Goal: Task Accomplishment & Management: Use online tool/utility

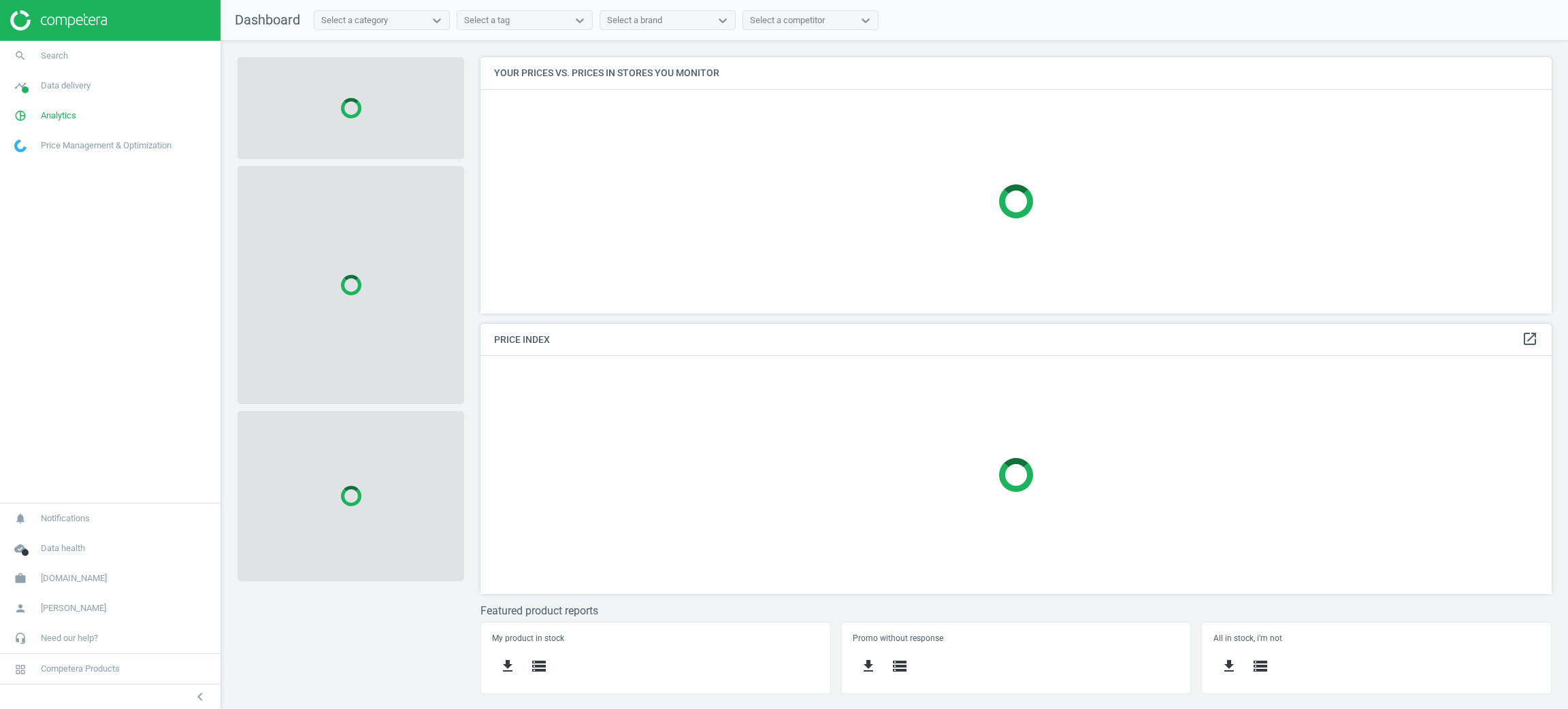
scroll to position [288, 1103]
click at [61, 92] on link "timeline Data delivery" at bounding box center [110, 85] width 221 height 30
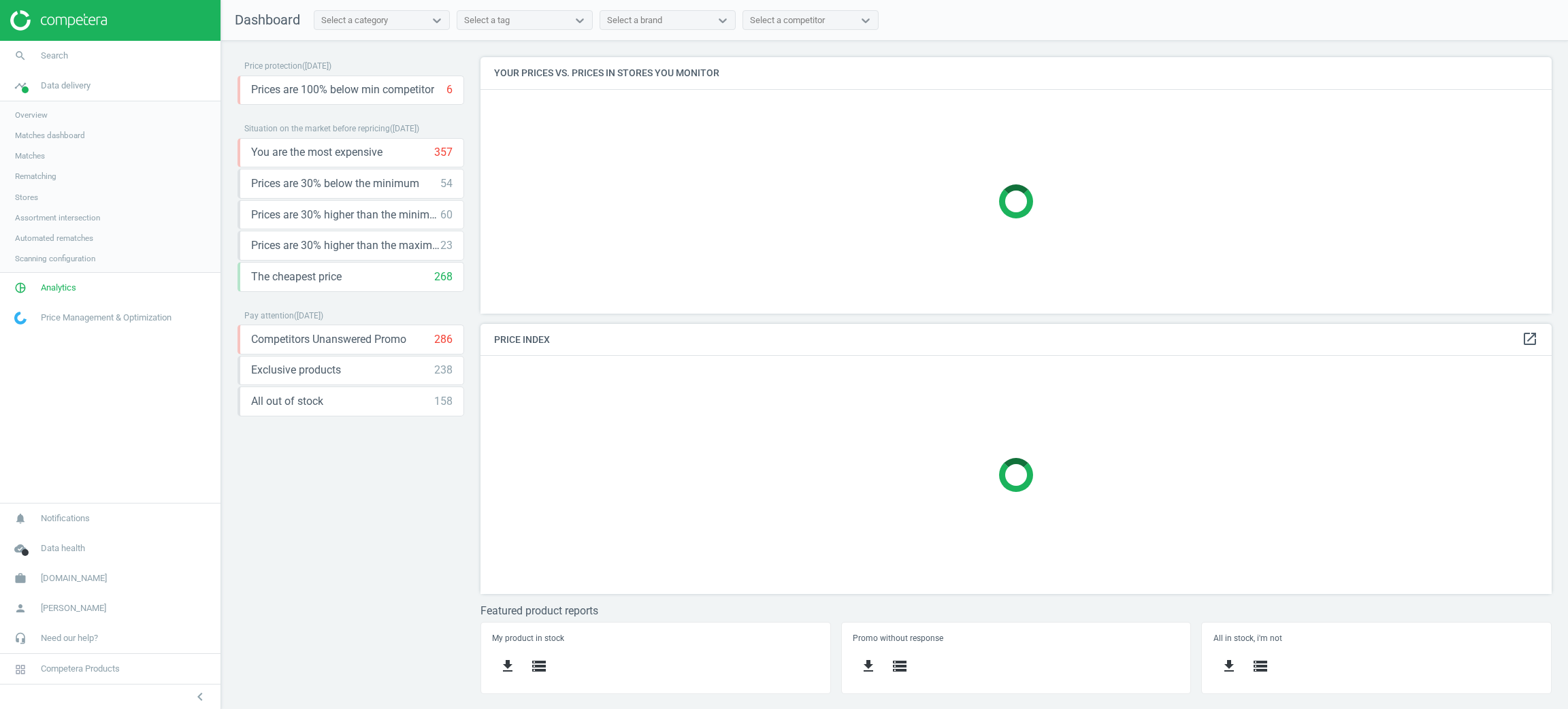
click at [34, 202] on span "Stores" at bounding box center [27, 197] width 24 height 11
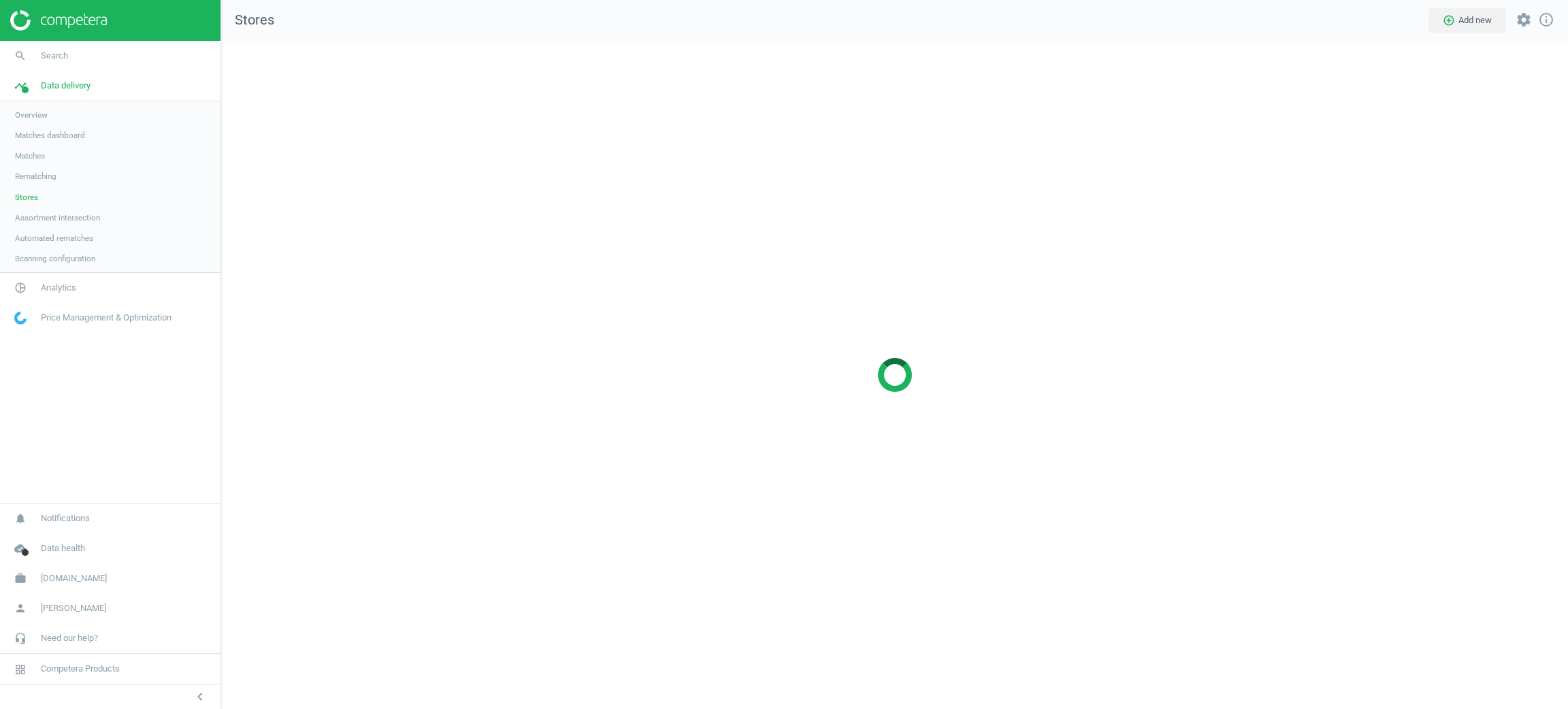
scroll to position [701, 1379]
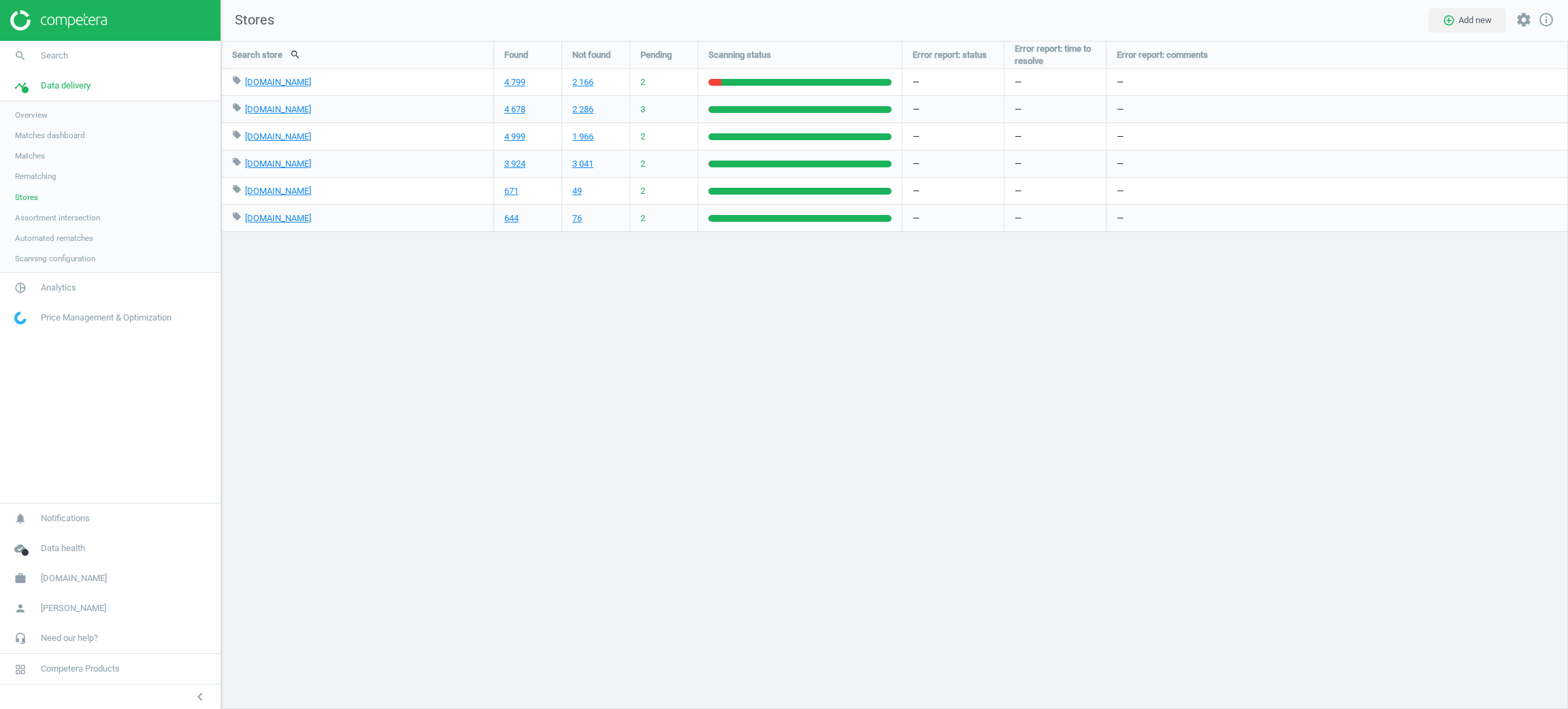
click at [64, 431] on nav "search Search timeline Data delivery Overview Matches dashboard Matches Rematch…" at bounding box center [110, 271] width 221 height 462
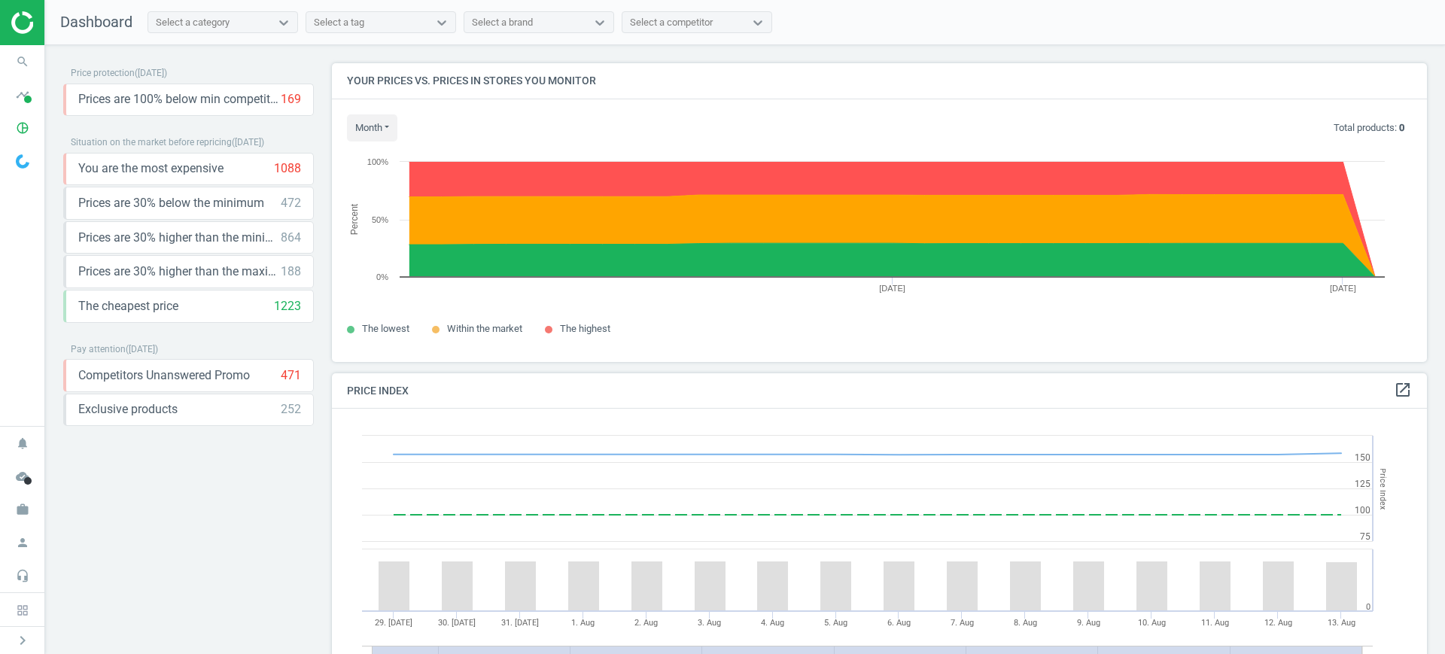
scroll to position [327, 1110]
click at [19, 498] on icon "work" at bounding box center [22, 509] width 29 height 29
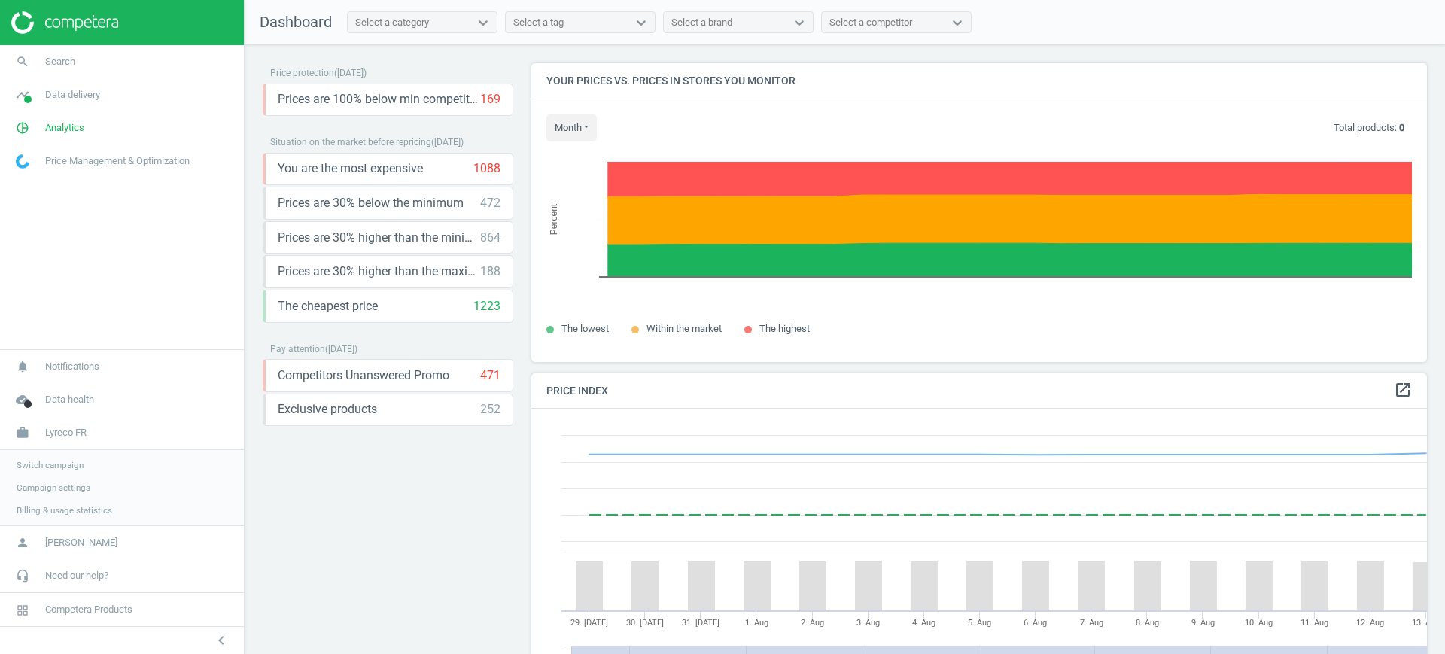
scroll to position [376, 911]
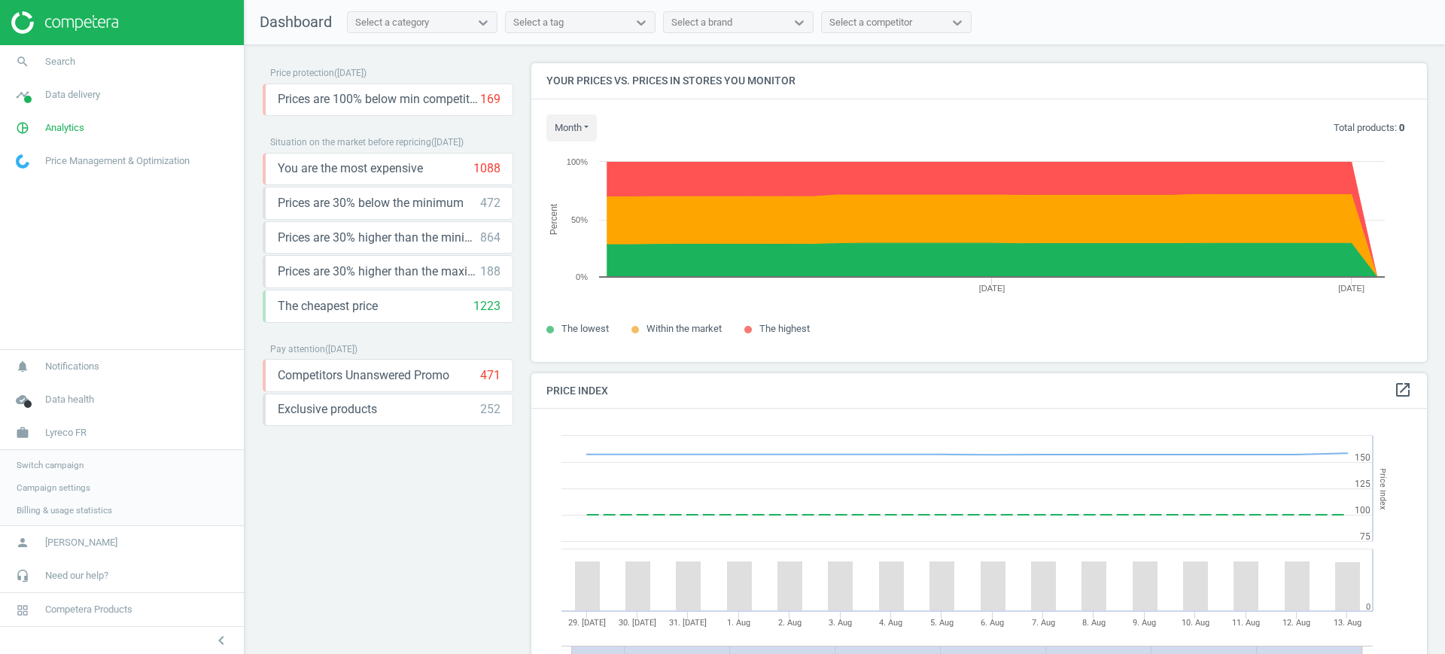
click at [40, 467] on span "Switch campaign" at bounding box center [50, 465] width 67 height 12
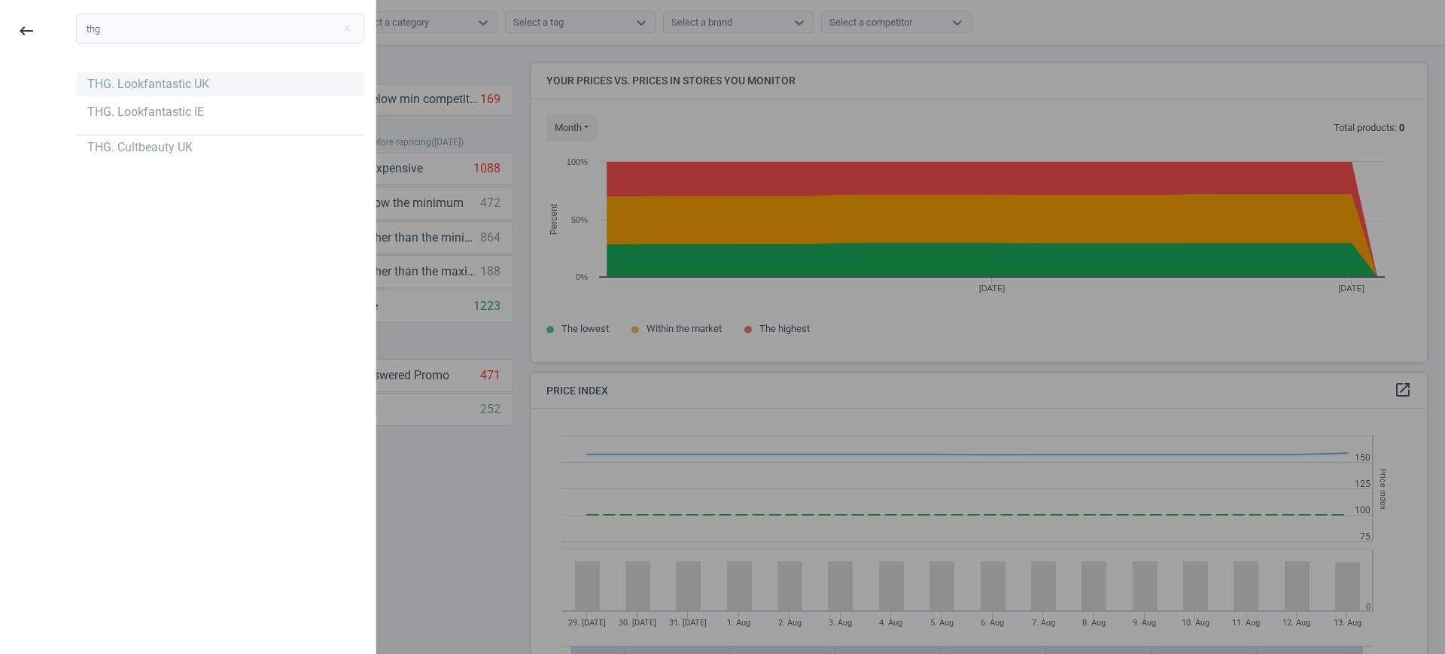
type input "thg"
click at [201, 93] on div "THG. Lookfantastic UK" at bounding box center [220, 84] width 288 height 24
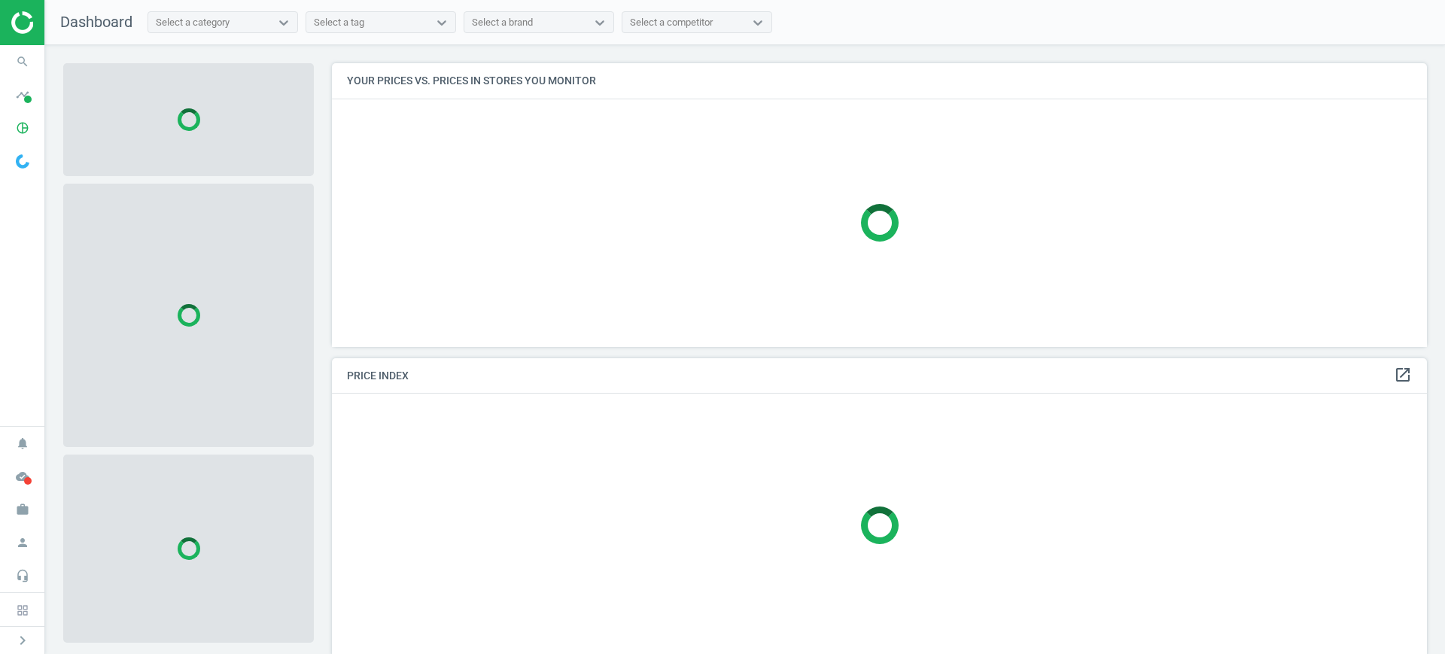
scroll to position [312, 1110]
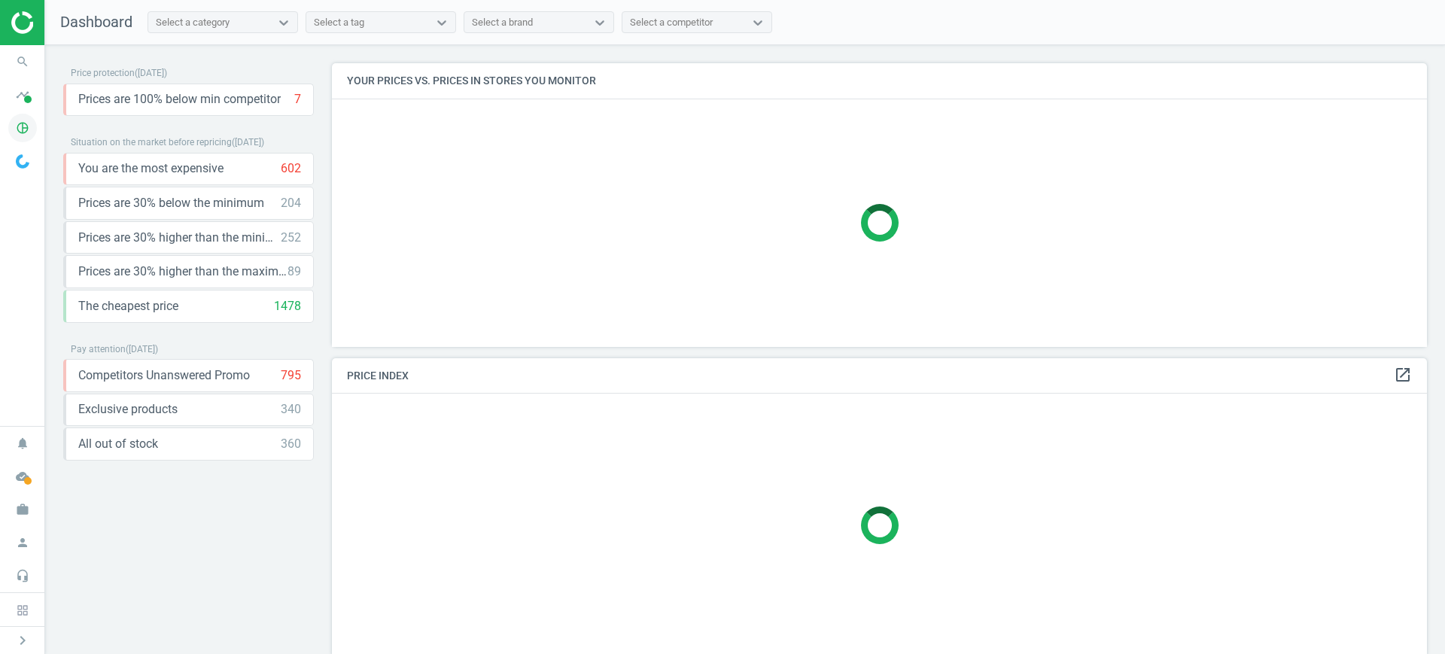
click at [42, 120] on span "pie_chart_outlined" at bounding box center [22, 127] width 45 height 33
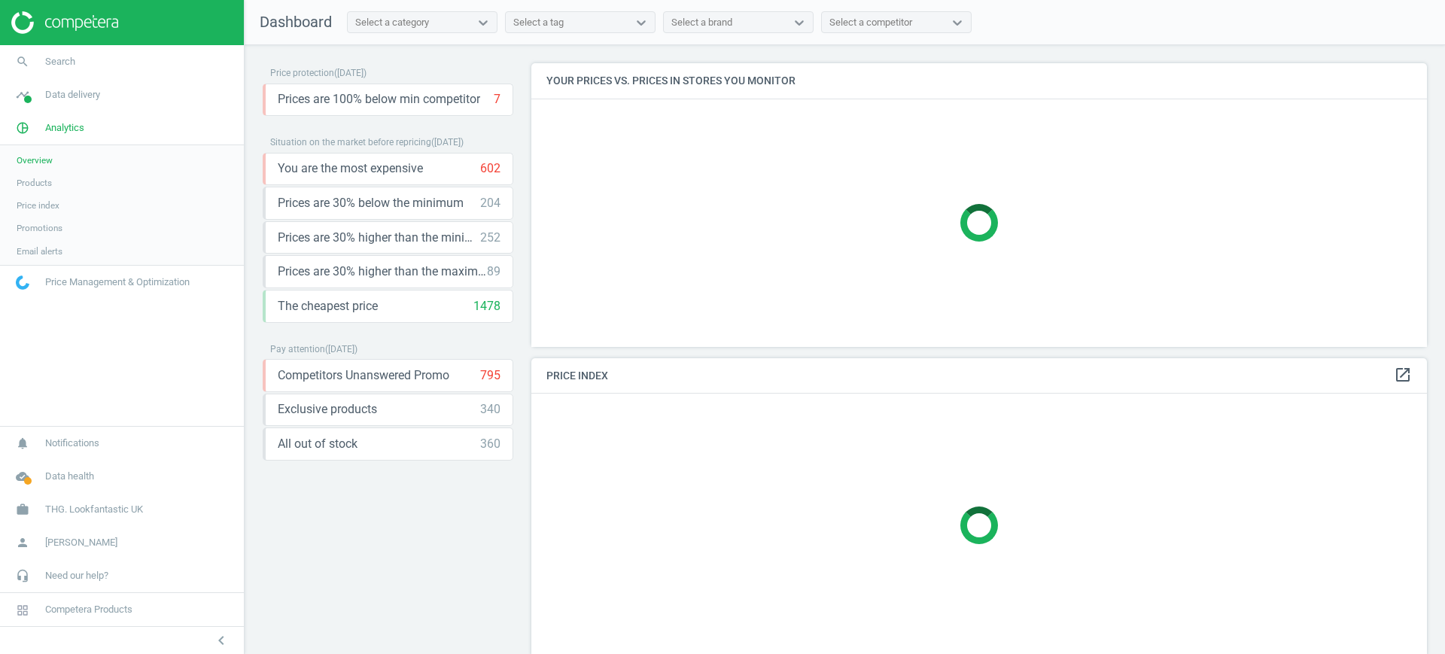
scroll to position [312, 911]
click at [38, 184] on span "Products" at bounding box center [34, 183] width 35 height 12
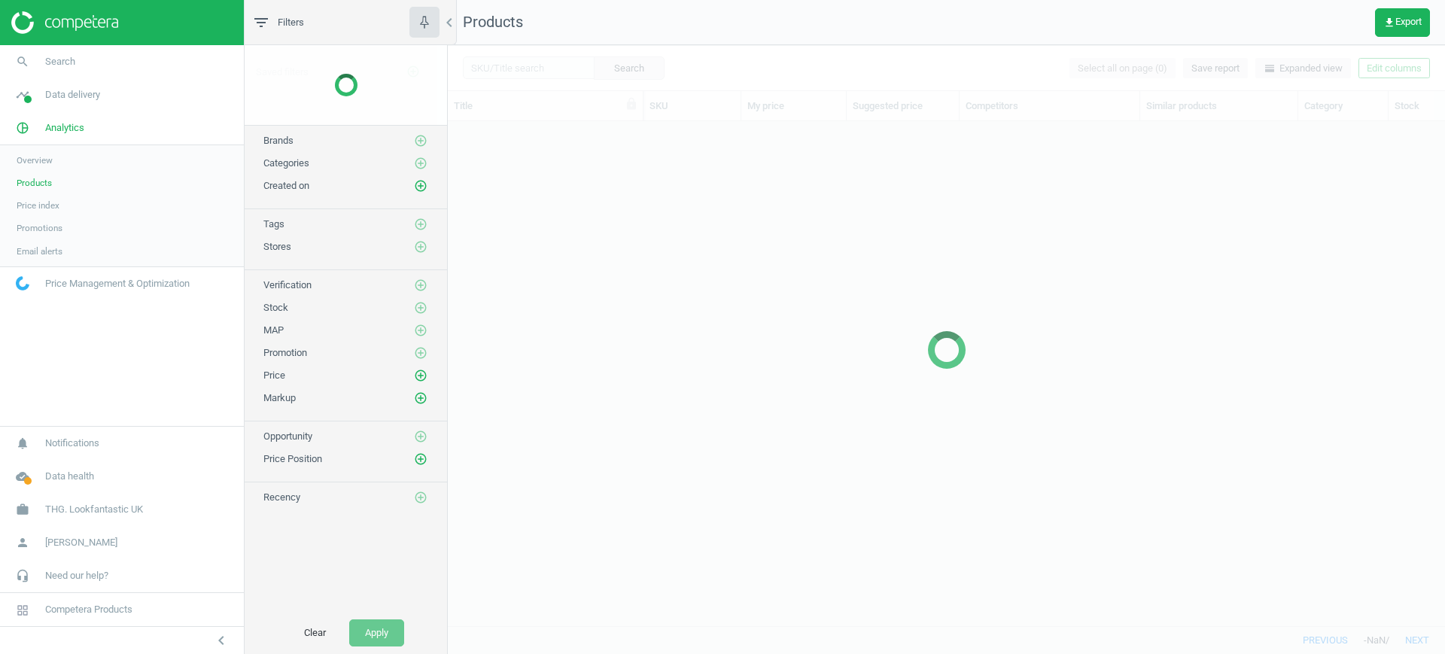
scroll to position [476, 983]
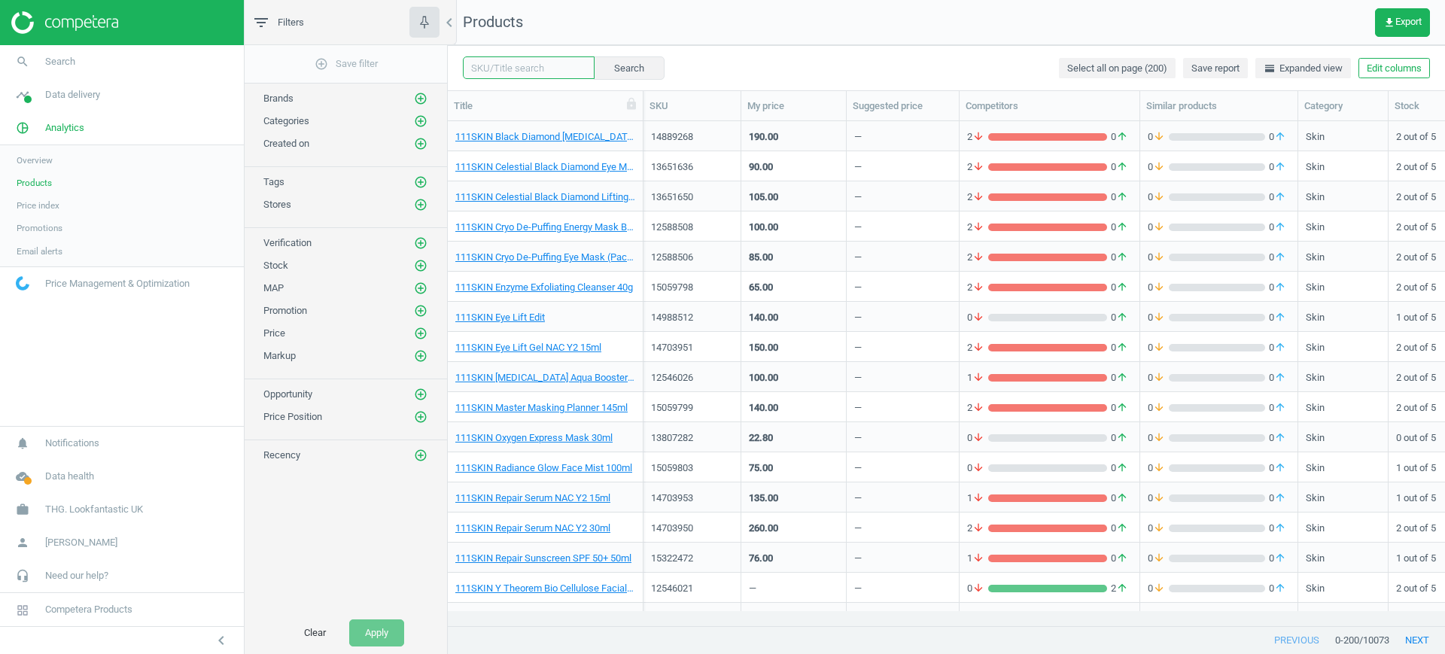
click at [559, 59] on input "text" at bounding box center [529, 67] width 132 height 23
paste input "Color Wow Style on Steroids Performance Enhancing Texture Spray 262ml"
type input "Color Wow Style on Steroids Performance Enhancing Texture Spray 262ml"
click at [610, 61] on button "Search" at bounding box center [628, 67] width 71 height 23
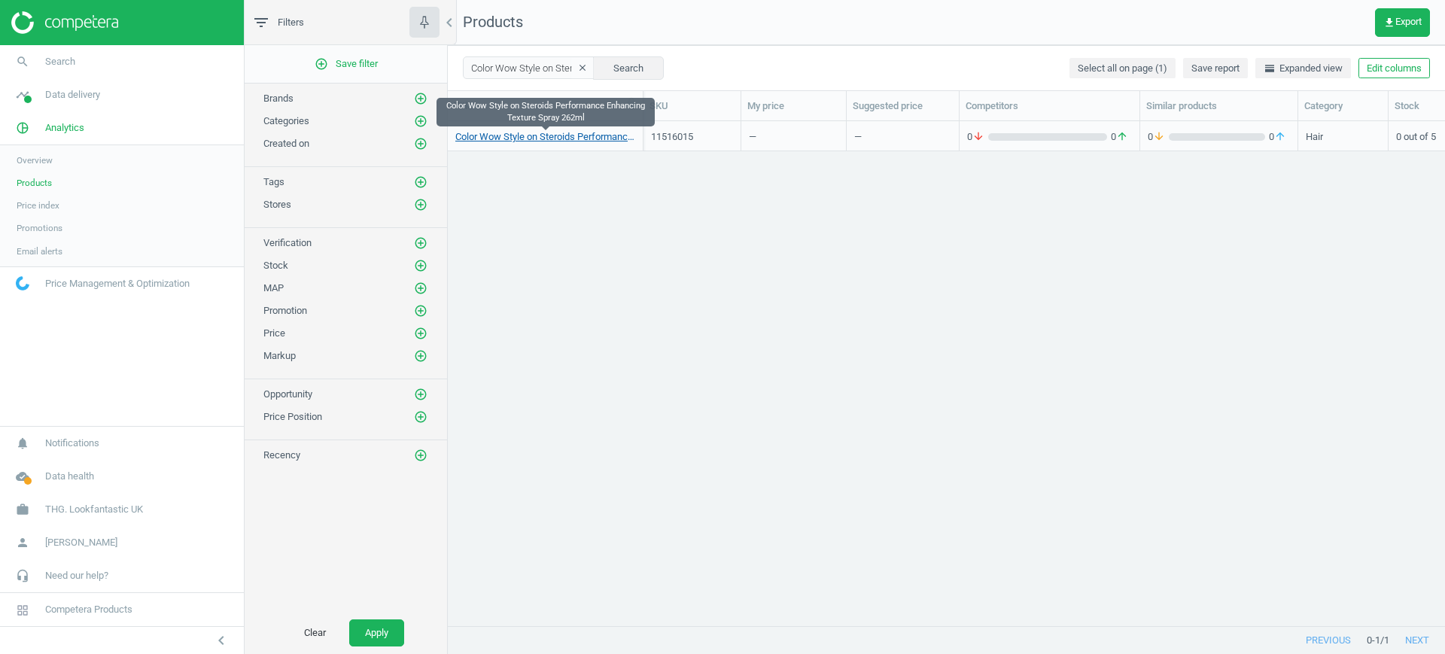
click at [589, 135] on link "Color Wow Style on Steroids Performance Enhancing Texture Spray 262ml" at bounding box center [545, 137] width 180 height 14
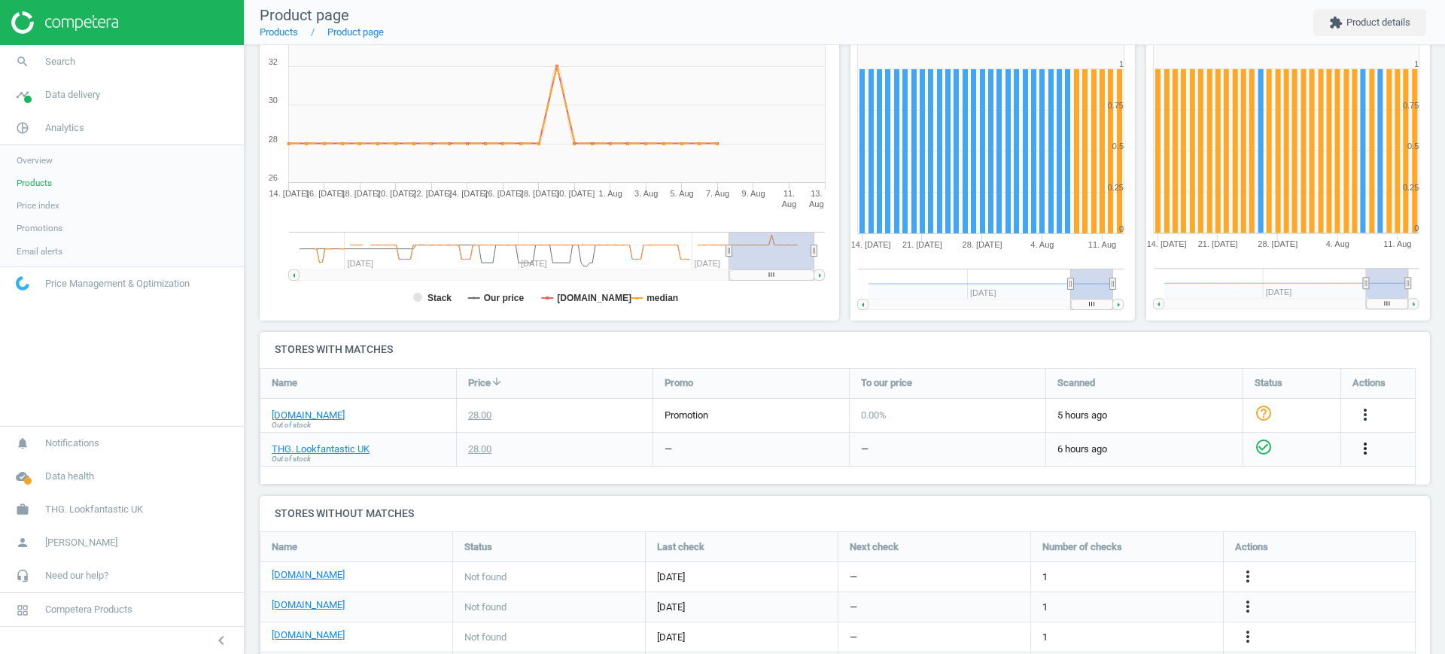
click at [1374, 443] on icon "more_vert" at bounding box center [1365, 449] width 18 height 18
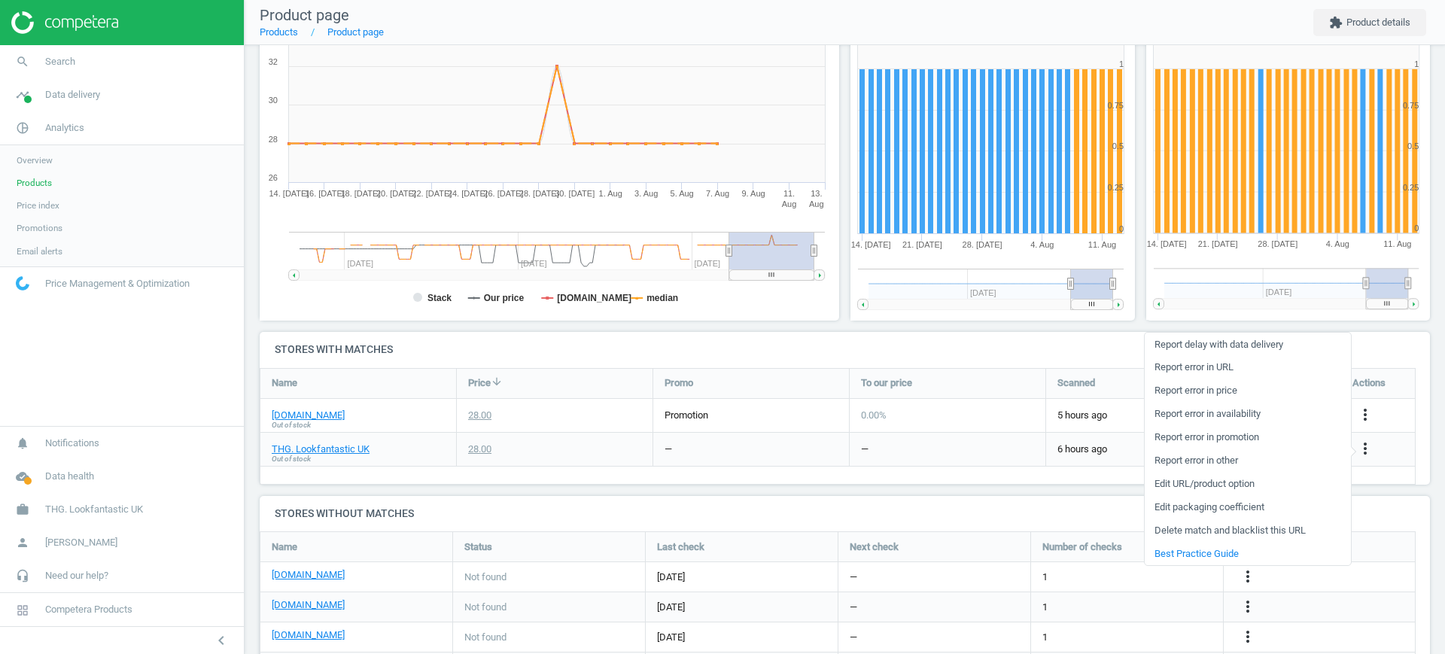
click at [1236, 482] on link "Edit URL/product option" at bounding box center [1248, 484] width 206 height 23
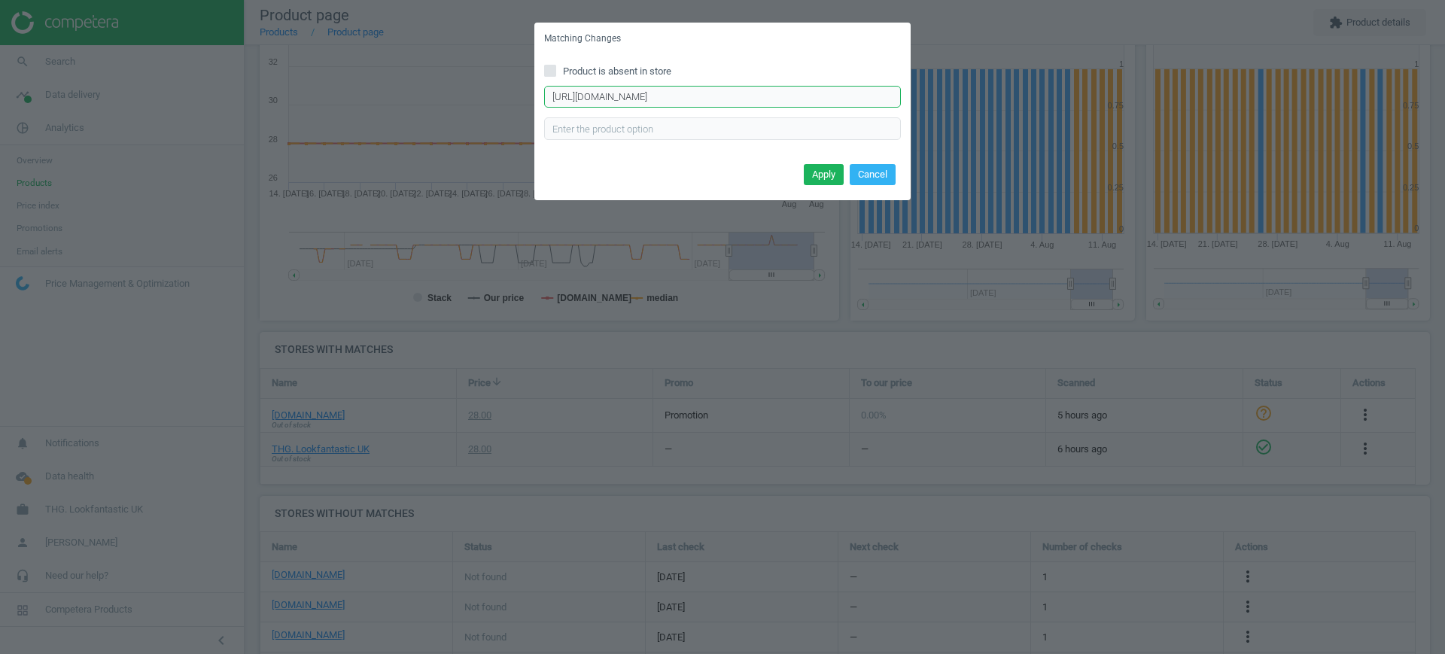
drag, startPoint x: 550, startPoint y: 98, endPoint x: 1093, endPoint y: 118, distance: 543.1
click at [1093, 118] on div "Matching Changes Product is absent in store http://www.lookfantastic.com/p/colo…" at bounding box center [722, 327] width 1445 height 654
paste input "s://www.lookfantastic.com/p/color-wow-style-on-steroids-performance-enhancing-t…"
type input "https://www.lookfantastic.com/p/color-wow-style-on-steroids-performance-enhanci…"
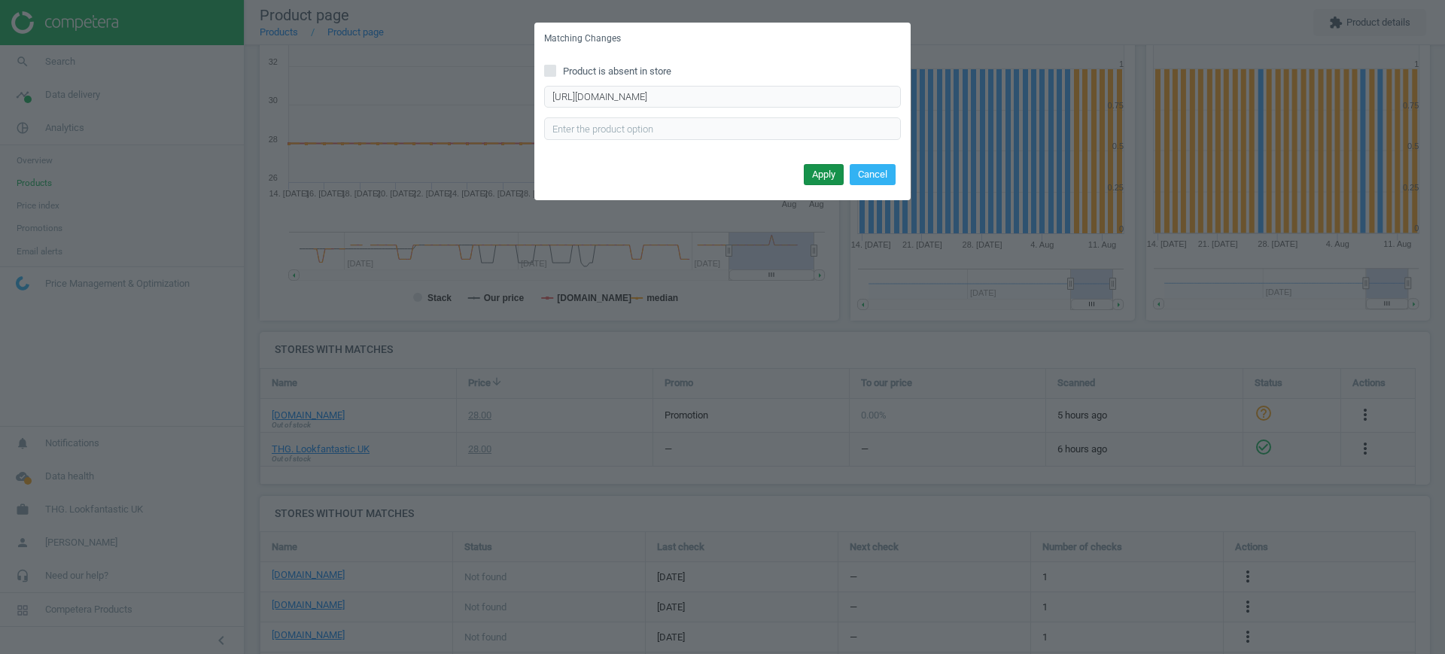
scroll to position [0, 0]
click at [811, 171] on button "Apply" at bounding box center [824, 174] width 40 height 21
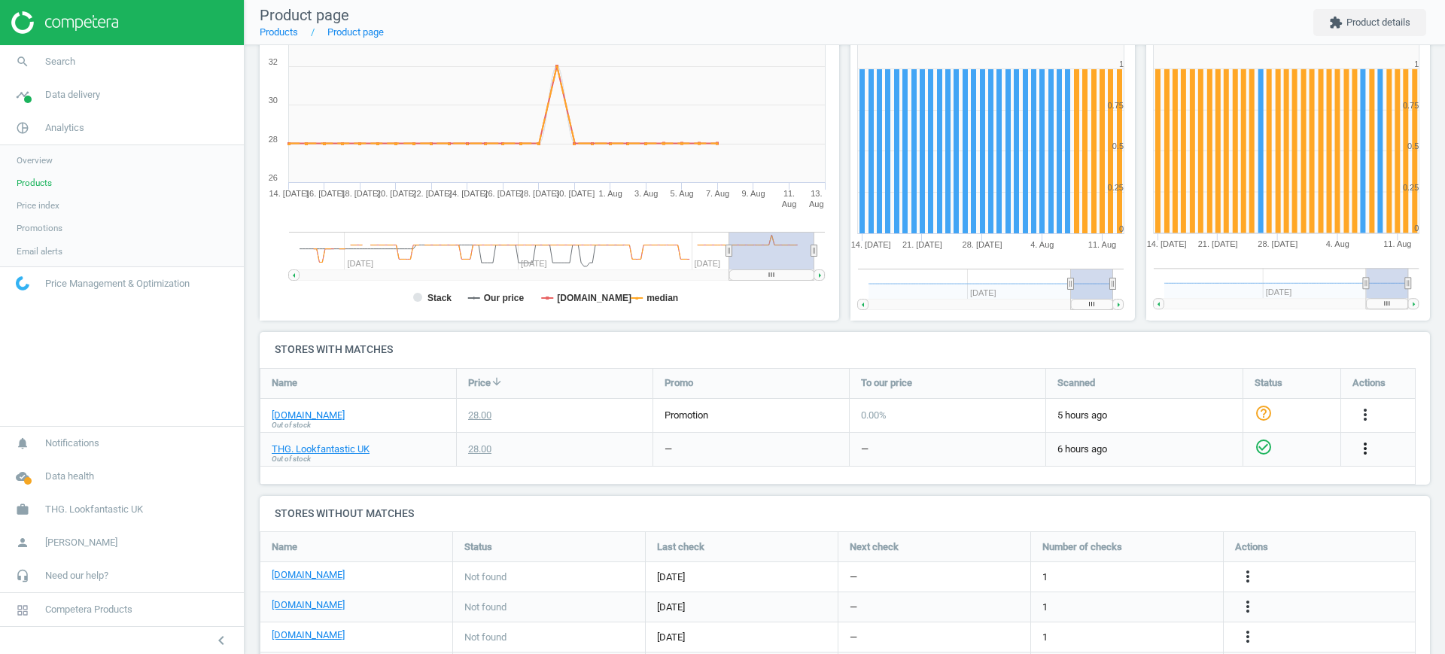
click at [1360, 444] on icon "more_vert" at bounding box center [1365, 449] width 18 height 18
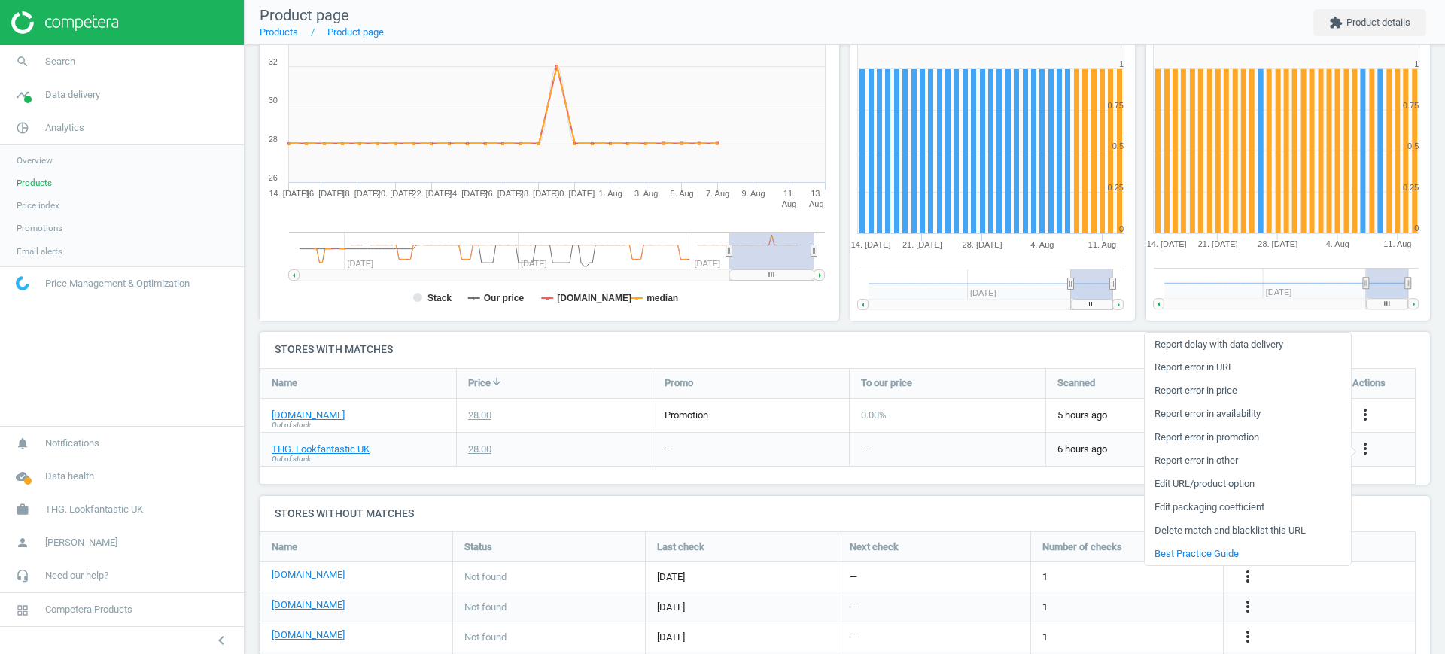
click at [1221, 481] on link "Edit URL/product option" at bounding box center [1248, 484] width 206 height 23
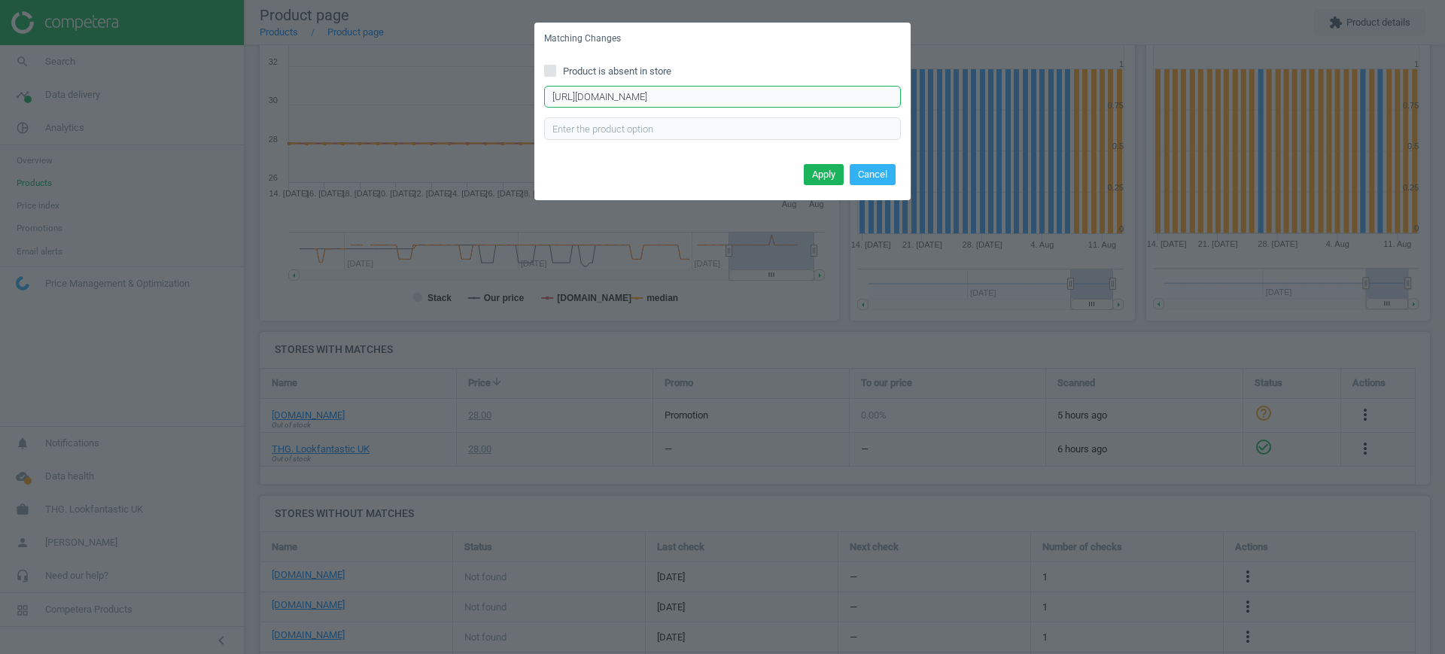
drag, startPoint x: 677, startPoint y: 97, endPoint x: 1010, endPoint y: 98, distance: 333.5
click at [1010, 98] on div "Matching Changes Product is absent in store http://www.lookfantastic.com/p/colo…" at bounding box center [722, 327] width 1445 height 654
paste input "finishing-spray-250ml/16481434"
type input "http://www.lookfantastic.com/p/color-wow-style-on-steroids-performance-enhancin…"
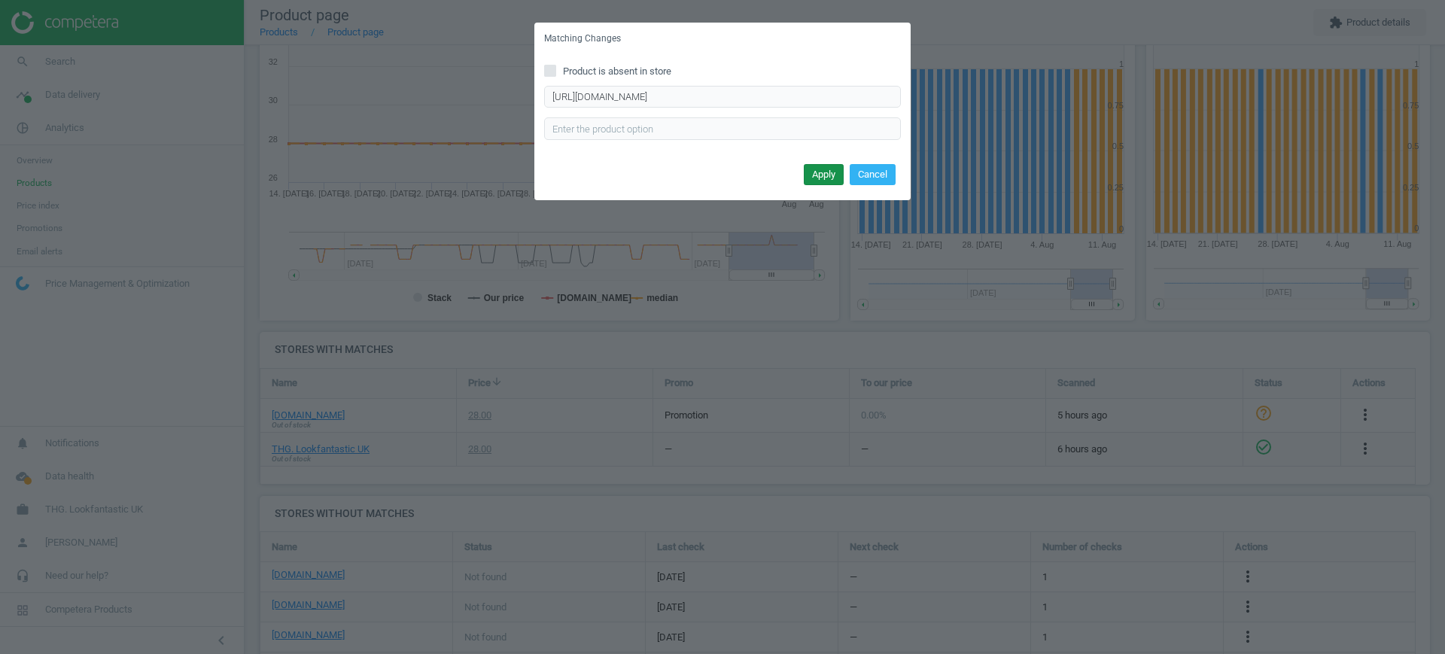
click at [826, 171] on button "Apply" at bounding box center [824, 174] width 40 height 21
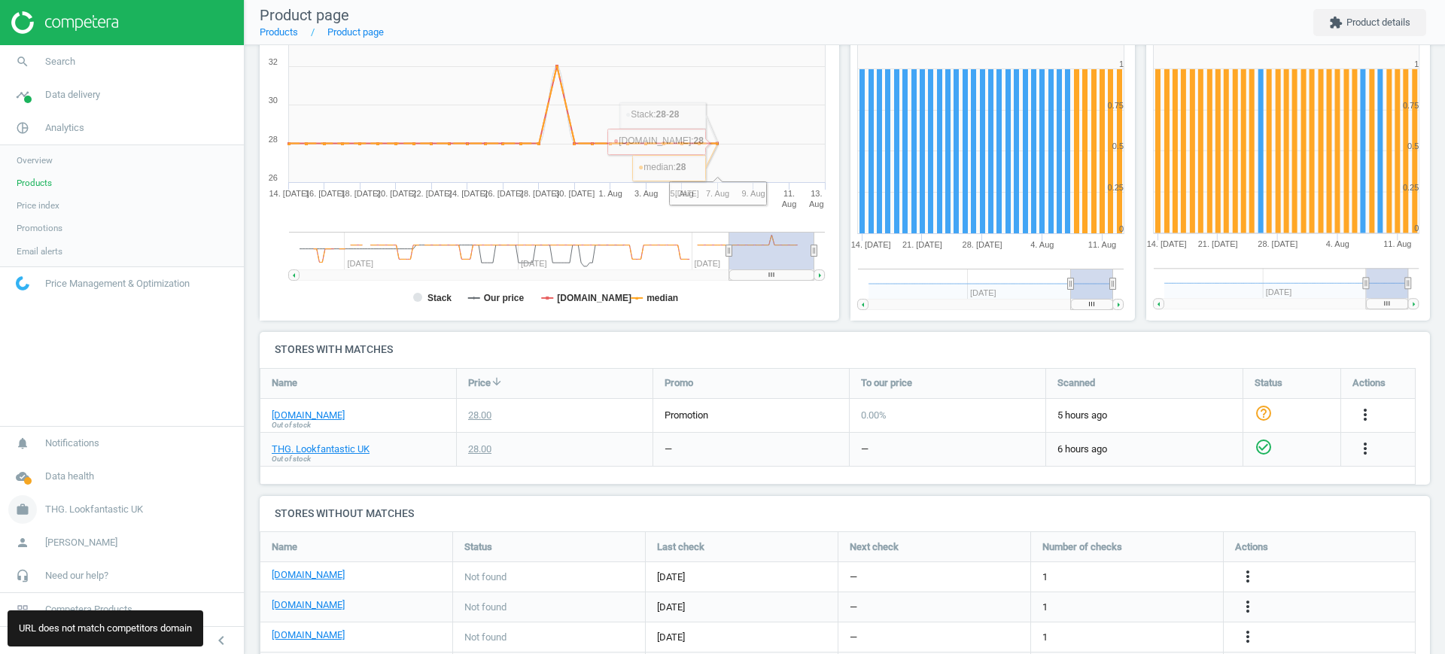
click at [71, 513] on span "THG. Lookfantastic UK" at bounding box center [94, 510] width 98 height 14
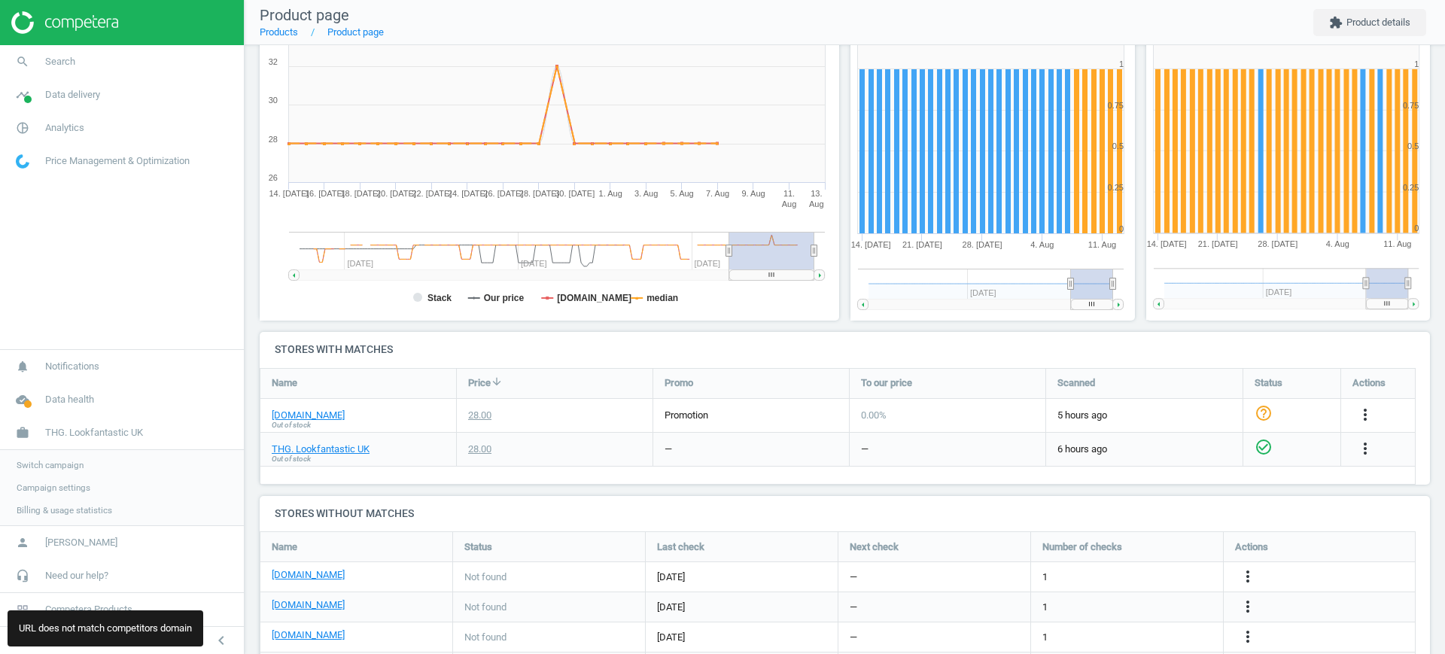
click at [65, 485] on span "Campaign settings" at bounding box center [54, 488] width 74 height 12
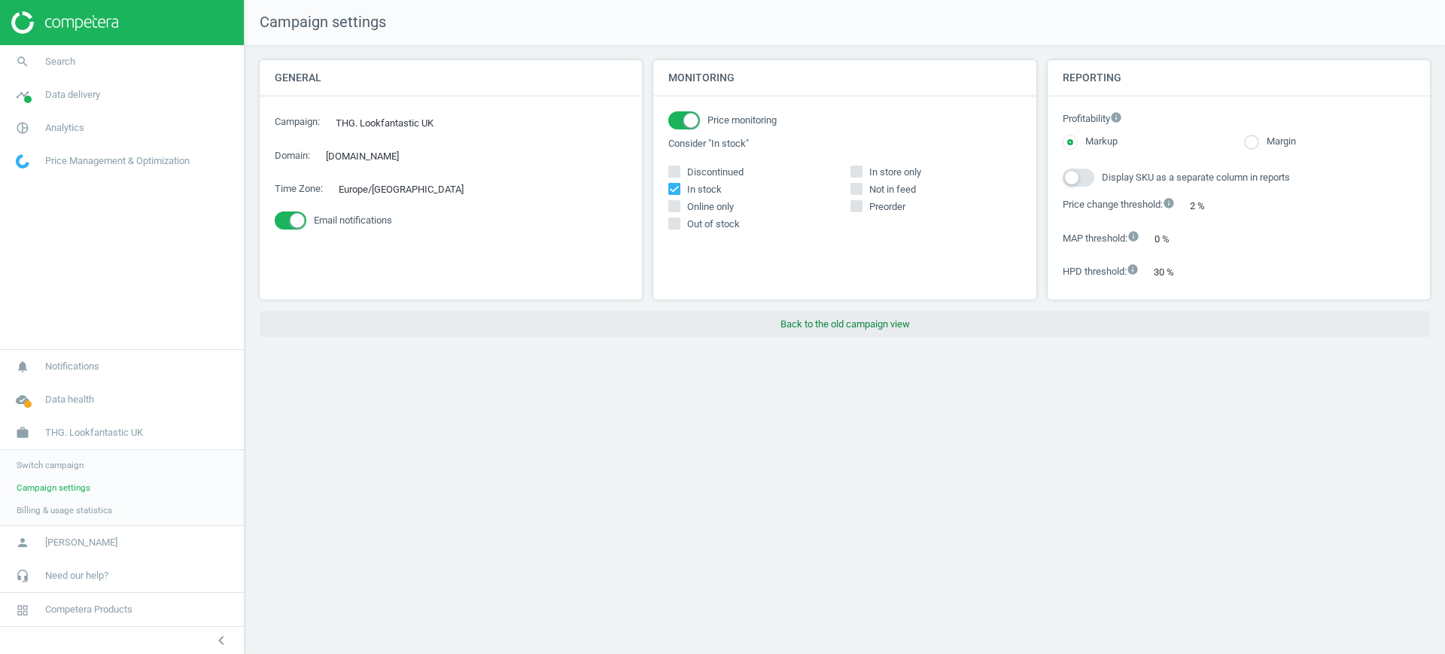
click at [810, 331] on button "Back to the old campaign view" at bounding box center [845, 324] width 1170 height 27
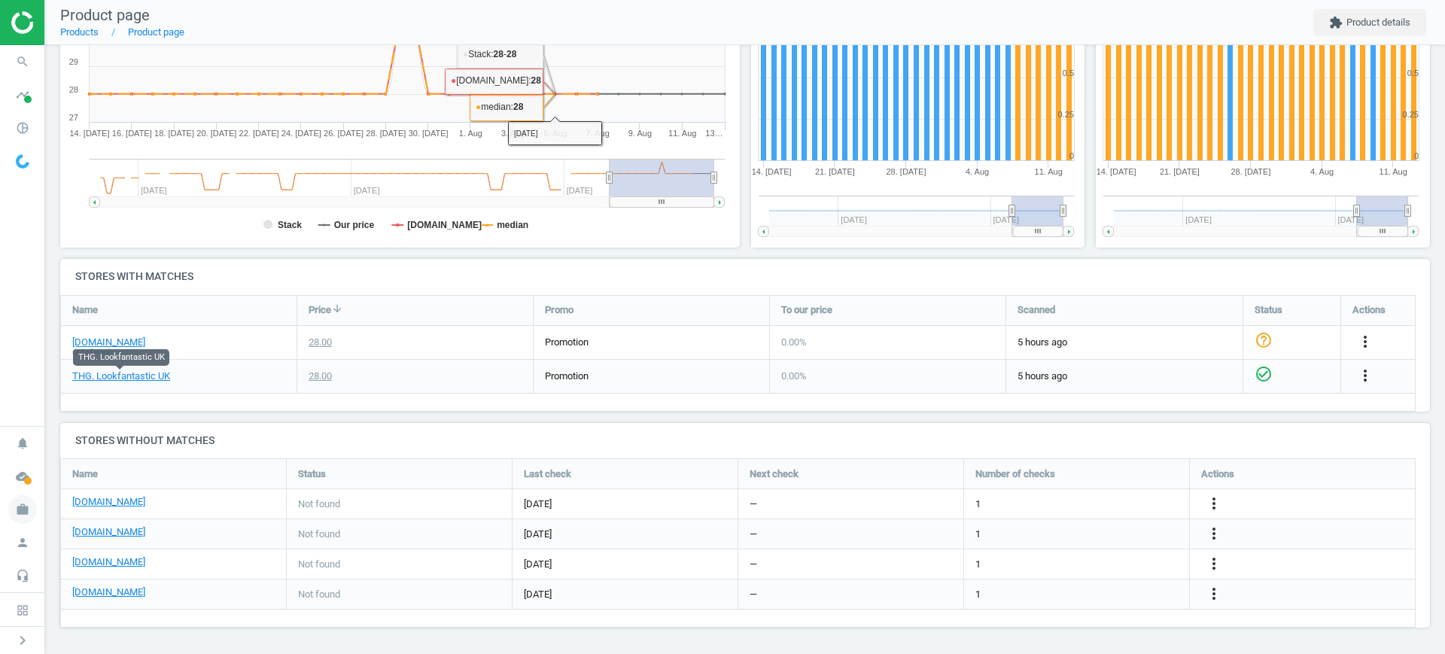
click at [17, 498] on icon "work" at bounding box center [22, 509] width 29 height 29
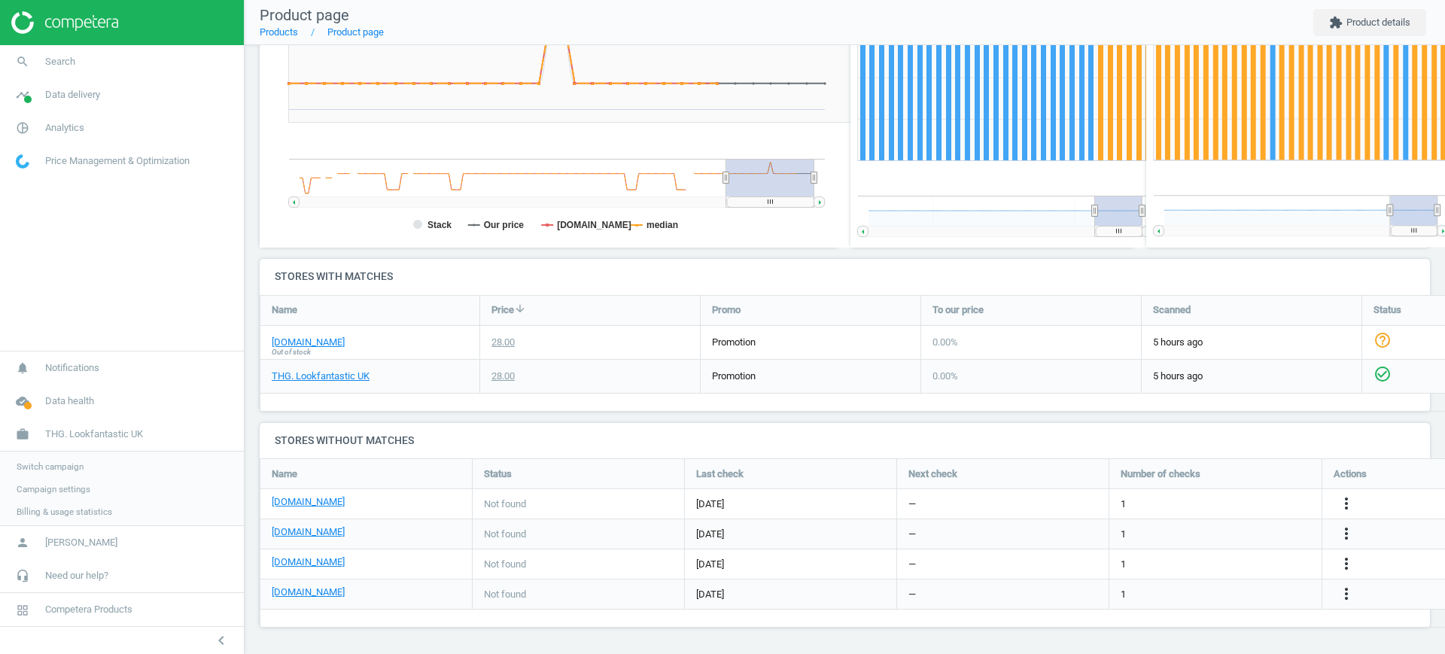
scroll to position [330, 601]
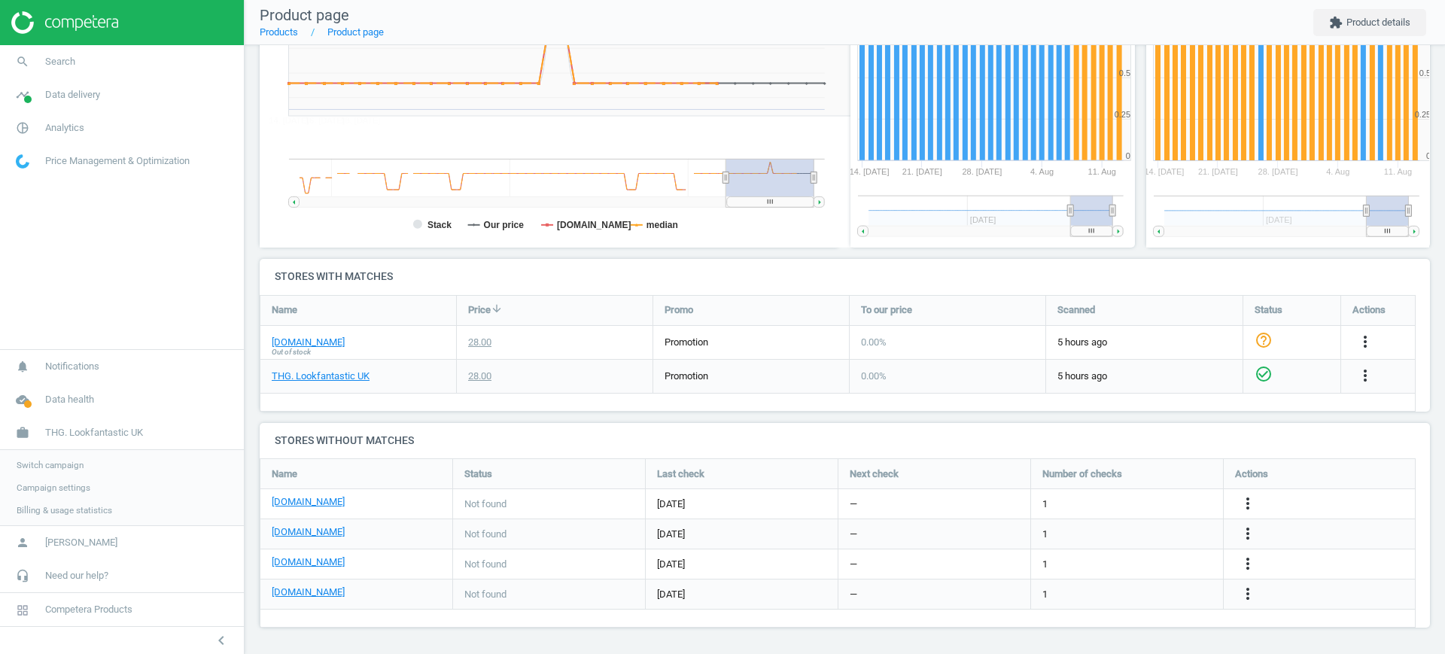
click at [47, 492] on span "Campaign settings" at bounding box center [54, 488] width 74 height 12
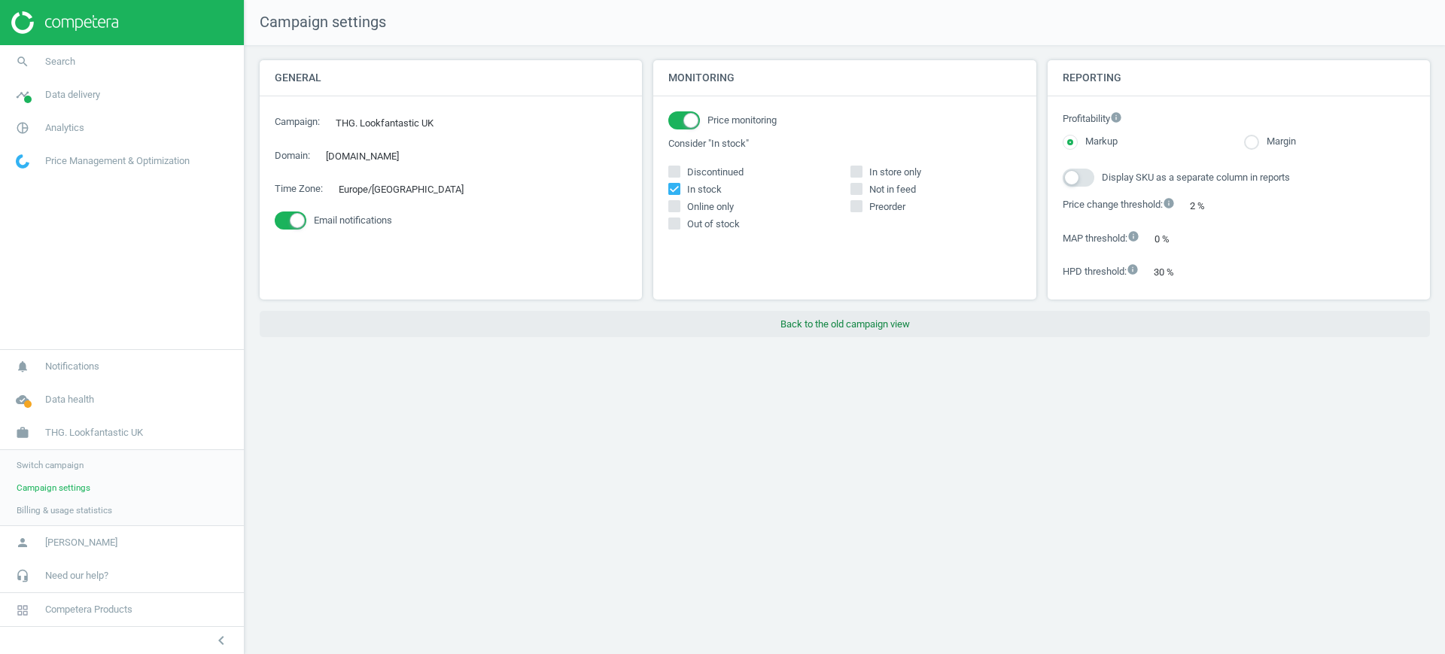
click at [896, 324] on button "Back to the old campaign view" at bounding box center [845, 324] width 1170 height 27
